Goal: Find specific page/section: Find specific page/section

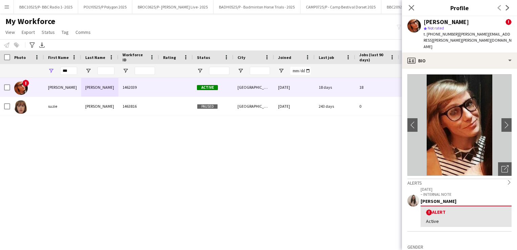
click at [4, 10] on button "Menu" at bounding box center [7, 7] width 14 height 14
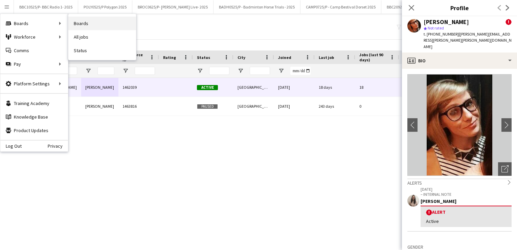
click at [98, 20] on link "Boards" at bounding box center [102, 24] width 68 height 14
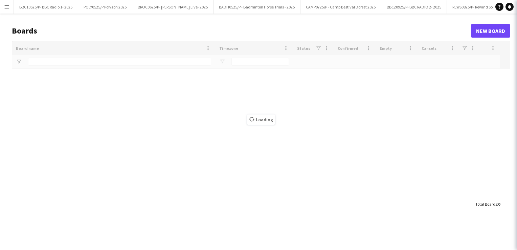
type input "***"
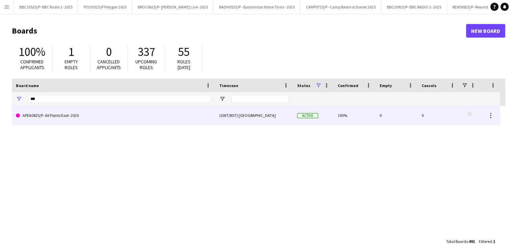
click at [229, 118] on div "(GMT/BST) [GEOGRAPHIC_DATA]" at bounding box center [254, 115] width 78 height 19
click at [153, 118] on link "APEA0825/P- All Points East- 2025" at bounding box center [113, 115] width 195 height 19
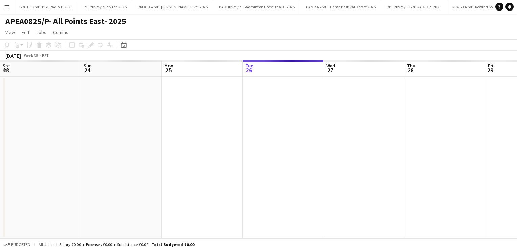
click at [242, 118] on app-date-cell at bounding box center [282, 157] width 81 height 162
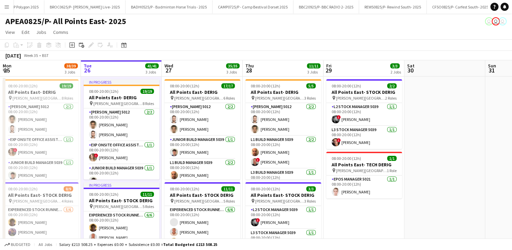
scroll to position [0, 146]
click at [278, 31] on app-page-menu "View Day view expanded Day view collapsed Month view Date picker Jump to [DATE]…" at bounding box center [256, 32] width 512 height 13
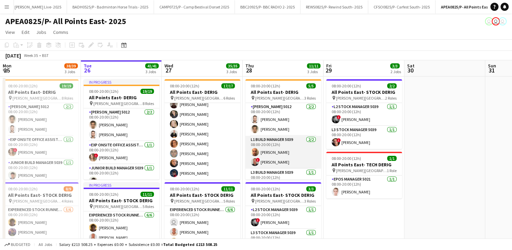
scroll to position [12, 0]
